Goal: Information Seeking & Learning: Learn about a topic

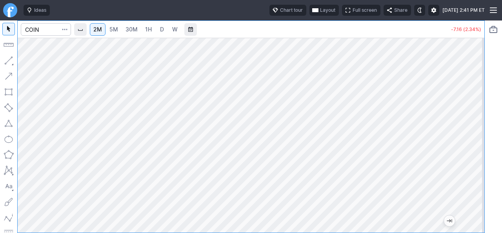
click at [112, 31] on span "5M" at bounding box center [114, 29] width 9 height 7
click at [102, 31] on span "2M" at bounding box center [97, 29] width 9 height 7
drag, startPoint x: 474, startPoint y: 164, endPoint x: 469, endPoint y: 132, distance: 32.1
click at [469, 132] on div at bounding box center [476, 133] width 16 height 175
